Goal: Task Accomplishment & Management: Manage account settings

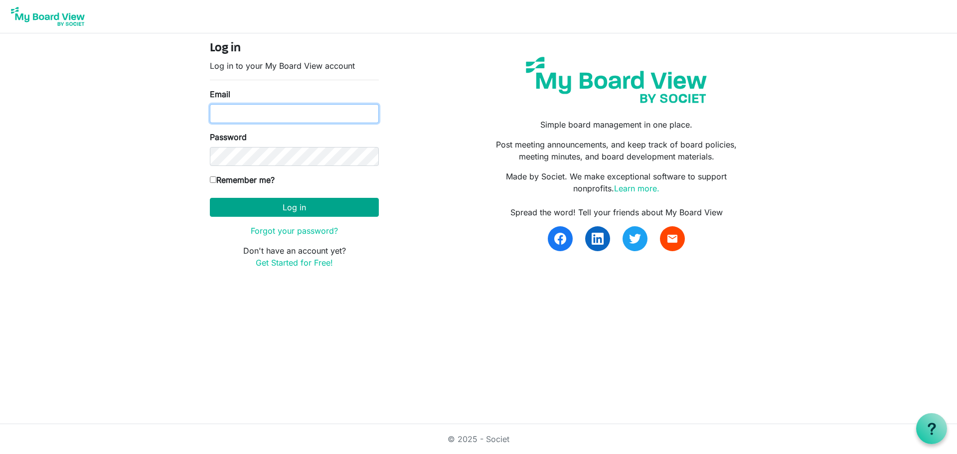
type input "[PERSON_NAME][EMAIL_ADDRESS][PERSON_NAME][DOMAIN_NAME]"
click at [360, 213] on button "Log in" at bounding box center [294, 207] width 169 height 19
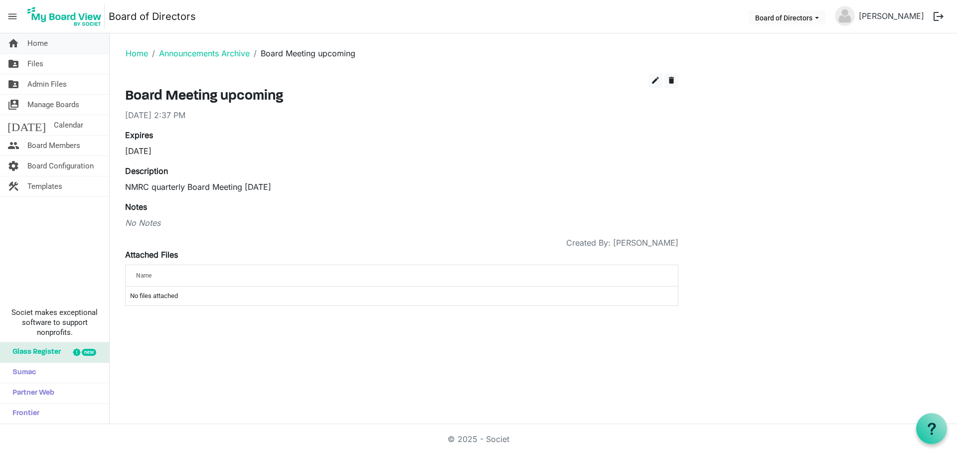
click at [40, 43] on span "Home" at bounding box center [37, 43] width 20 height 20
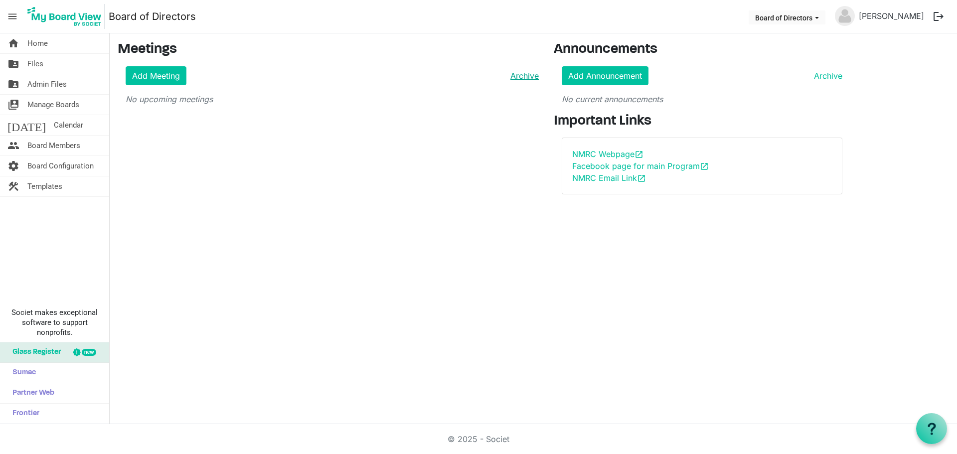
click at [522, 77] on link "Archive" at bounding box center [523, 76] width 32 height 12
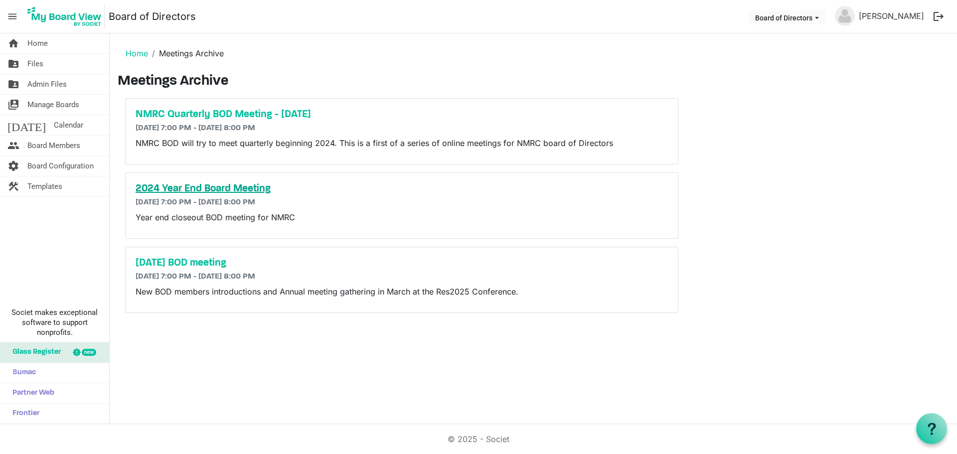
click at [255, 190] on h5 "2024 Year End Board Meeting" at bounding box center [402, 189] width 533 height 12
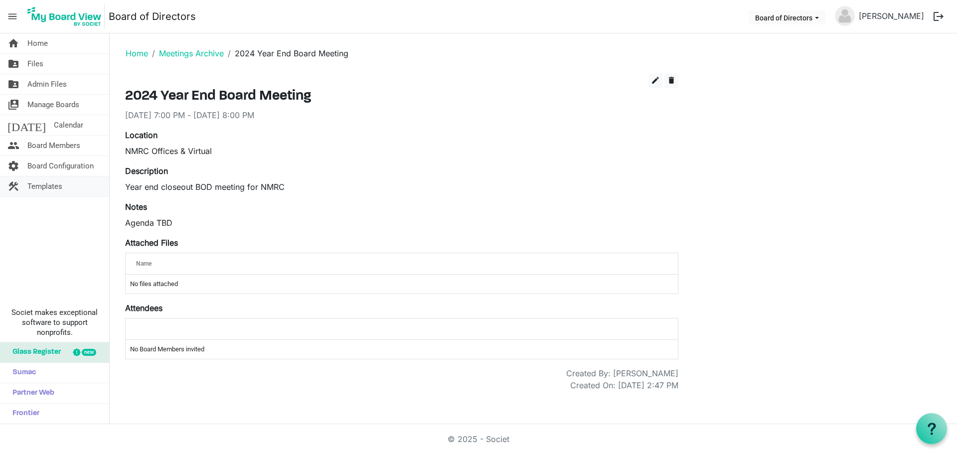
click at [60, 185] on span "Templates" at bounding box center [44, 187] width 35 height 20
click at [655, 77] on span "edit" at bounding box center [655, 80] width 9 height 9
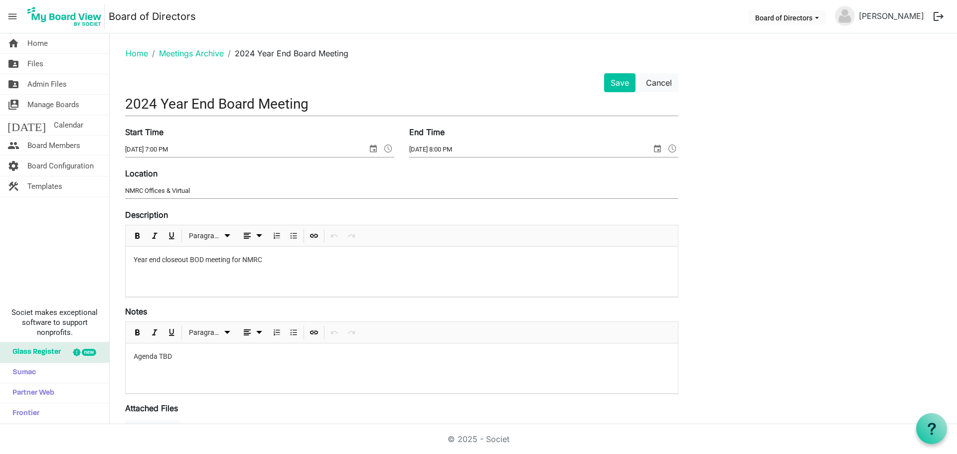
click at [159, 105] on input "2024 Year End Board Meeting" at bounding box center [402, 103] width 554 height 23
type input "2025 Year End Board Meeting"
click at [159, 149] on input "12/13/2024 7:00 PM" at bounding box center [246, 149] width 242 height 15
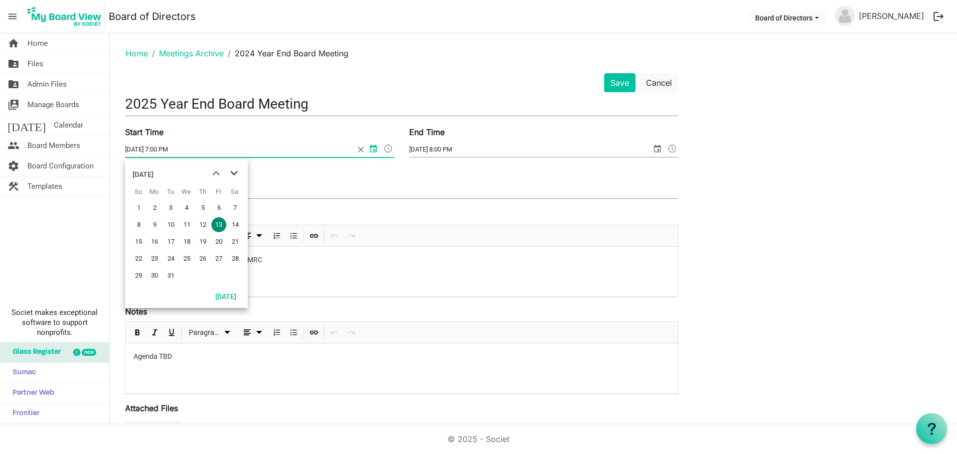
click at [231, 174] on span "next month" at bounding box center [233, 174] width 17 height 18
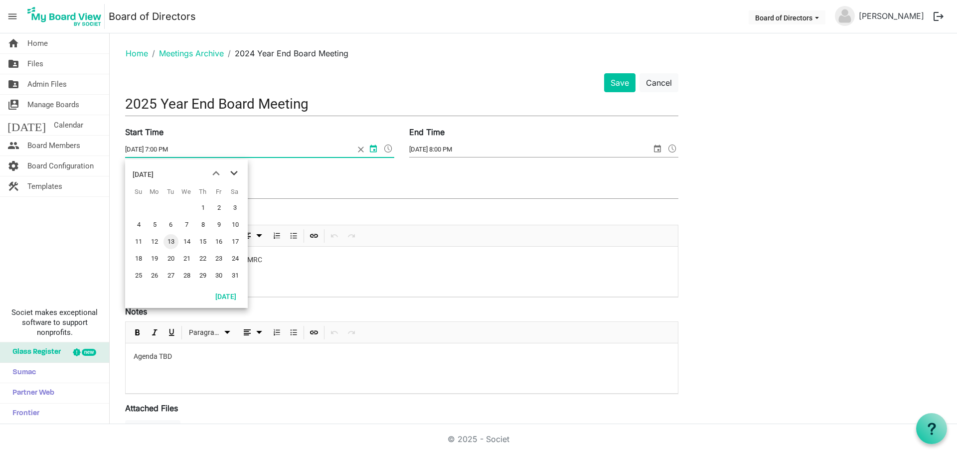
click at [231, 174] on span "next month" at bounding box center [233, 174] width 17 height 18
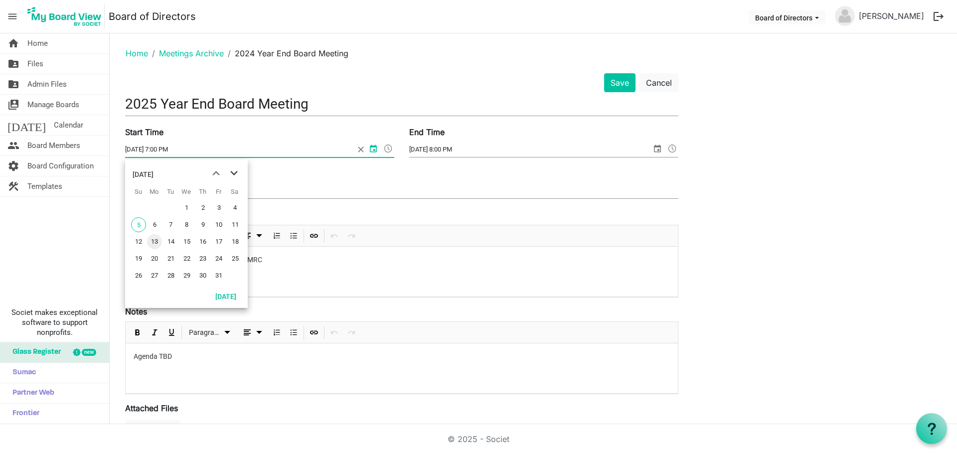
click at [231, 174] on span "next month" at bounding box center [233, 174] width 17 height 18
click at [216, 171] on span "previous month" at bounding box center [215, 174] width 17 height 18
click at [219, 222] on span "12" at bounding box center [218, 224] width 15 height 15
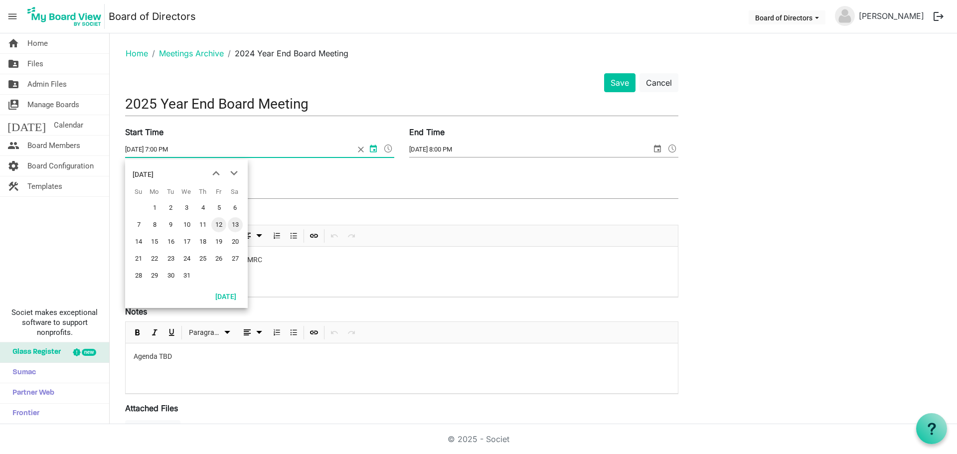
type input "12/12/2025 7:00 PM"
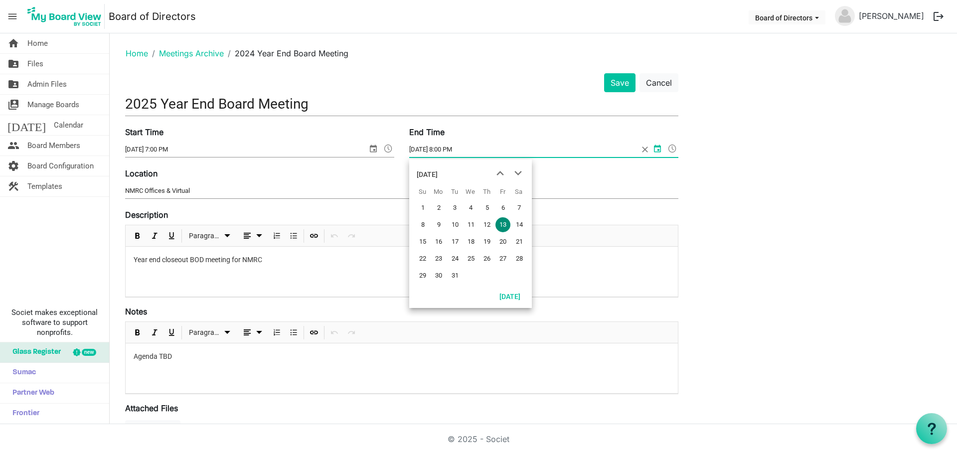
click at [443, 149] on input "12/13/2024 8:00 PM" at bounding box center [523, 149] width 229 height 15
click at [518, 174] on span "next month" at bounding box center [518, 174] width 17 height 18
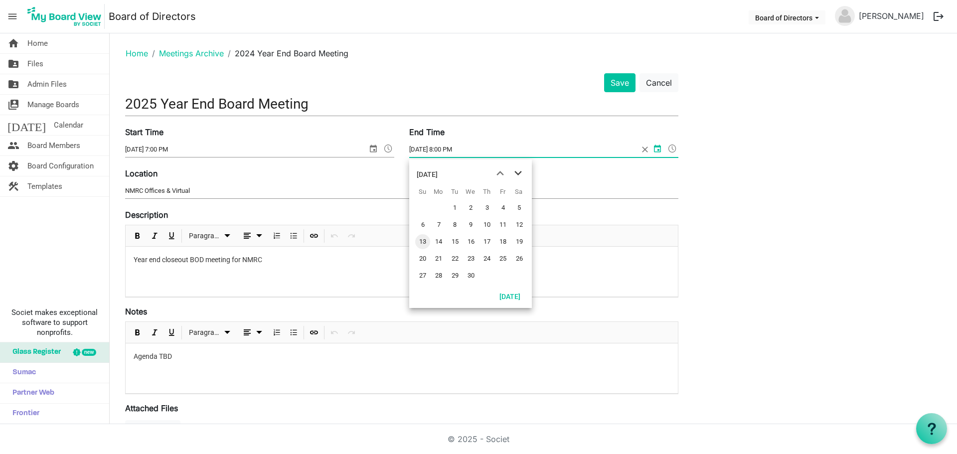
click at [518, 174] on span "next month" at bounding box center [518, 174] width 17 height 18
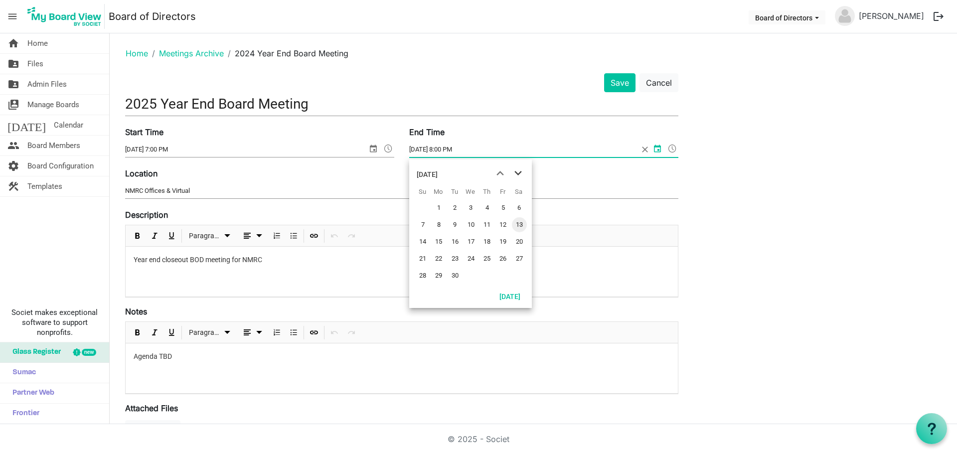
click at [518, 174] on span "next month" at bounding box center [518, 174] width 17 height 18
click at [504, 223] on span "12" at bounding box center [503, 224] width 15 height 15
type input "12/12/2025 8:00 PM"
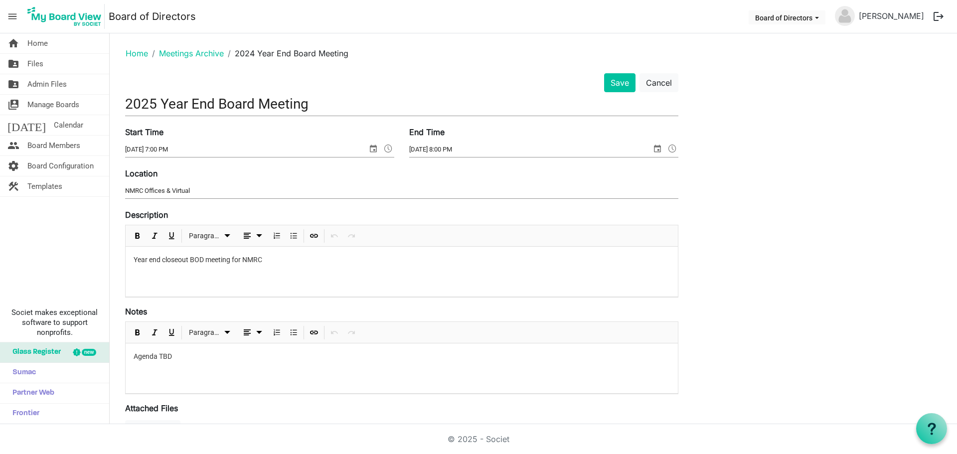
click at [286, 259] on p "Year end closeout BOD meeting for NMRC" at bounding box center [402, 260] width 537 height 10
click at [614, 86] on button "Save" at bounding box center [619, 82] width 31 height 19
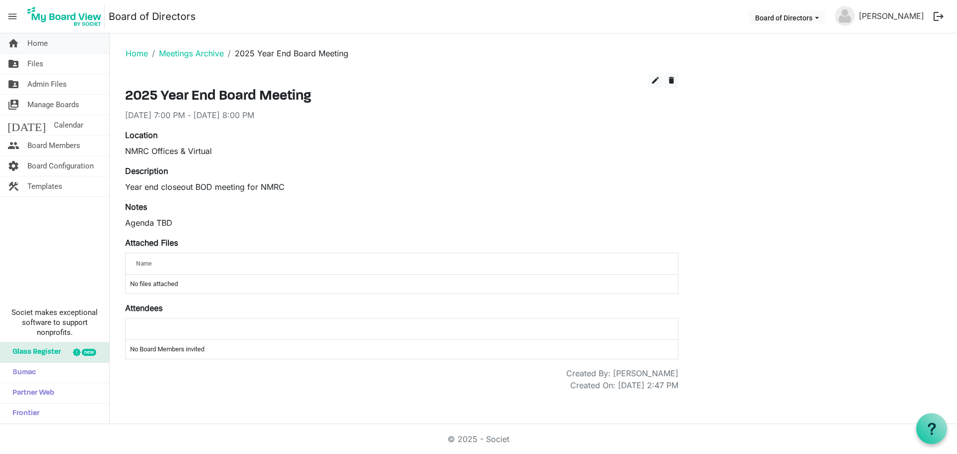
click at [36, 42] on span "Home" at bounding box center [37, 43] width 20 height 20
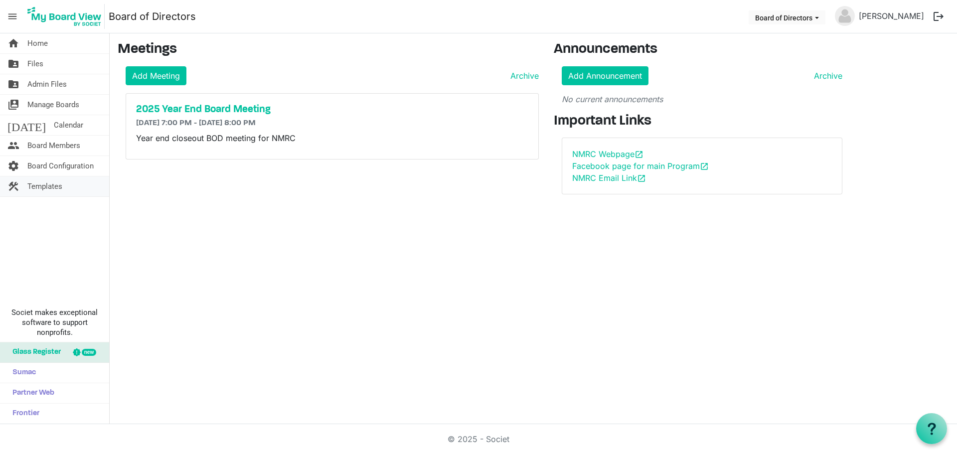
click at [52, 184] on span "Templates" at bounding box center [44, 187] width 35 height 20
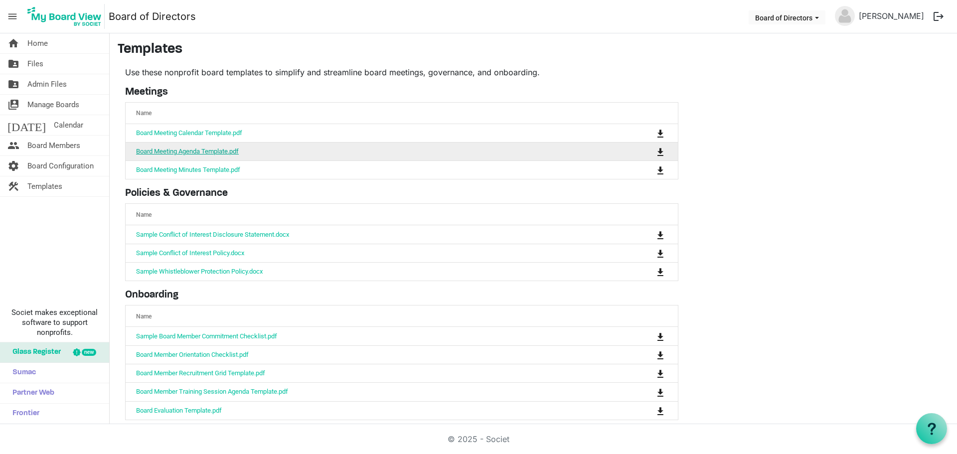
click at [227, 153] on link "Board Meeting Agenda Template.pdf" at bounding box center [187, 151] width 103 height 7
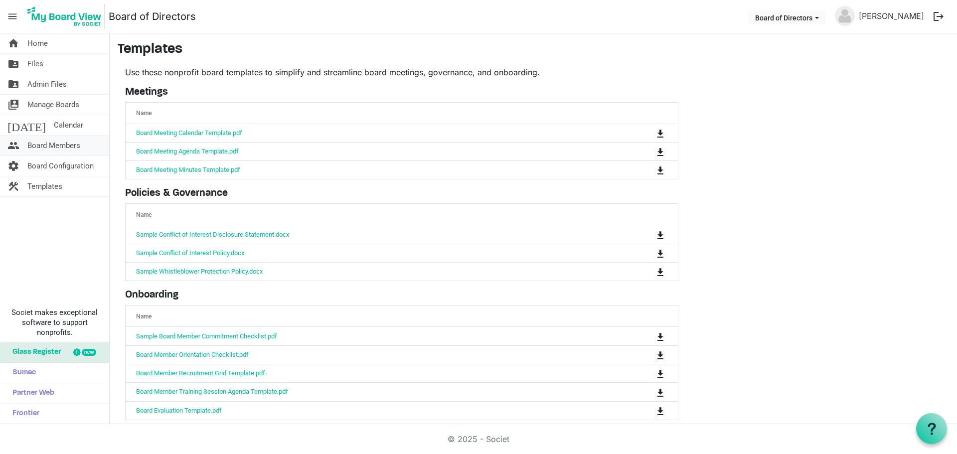
click at [73, 146] on span "Board Members" at bounding box center [53, 146] width 53 height 20
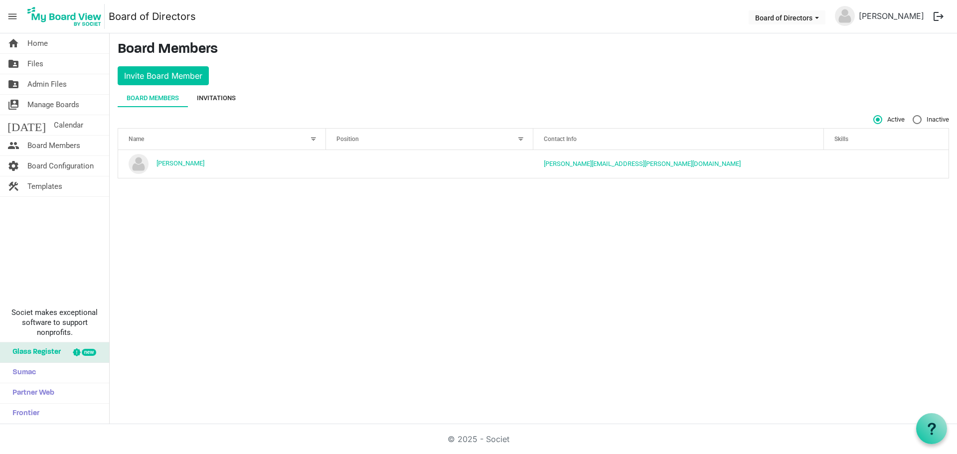
click at [220, 96] on div "Invitations" at bounding box center [216, 98] width 39 height 10
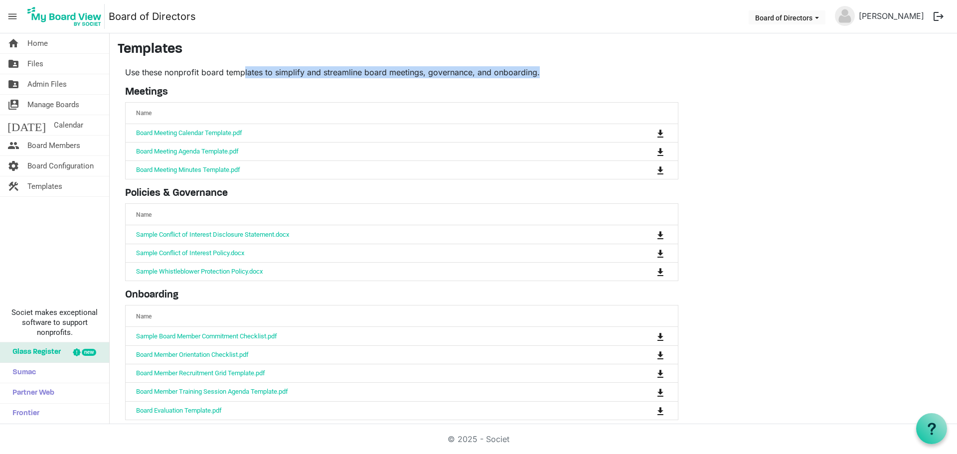
drag, startPoint x: 505, startPoint y: 73, endPoint x: 244, endPoint y: 72, distance: 261.3
click at [244, 72] on p "Use these nonprofit board templates to simplify and streamline board meetings, …" at bounding box center [402, 72] width 554 height 12
click at [45, 38] on span "Home" at bounding box center [37, 43] width 20 height 20
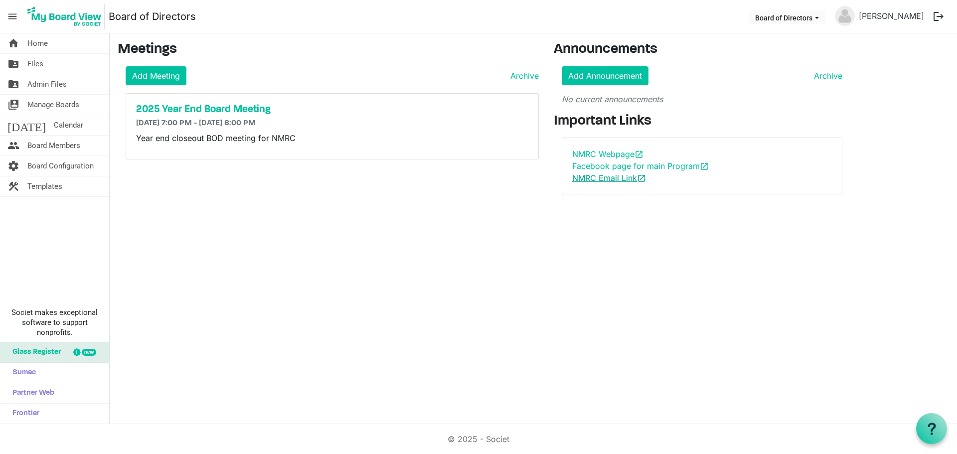
click at [631, 177] on link "NMRC Email Link open_in_new" at bounding box center [609, 178] width 74 height 10
click at [682, 168] on link "Facebook page for main Program open_in_new" at bounding box center [640, 166] width 137 height 10
click at [612, 156] on link "NMRC Webpage open_in_new" at bounding box center [607, 154] width 71 height 10
